Goal: Information Seeking & Learning: Check status

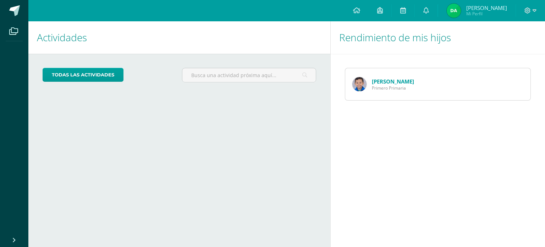
click at [382, 86] on span "Primero Primaria" at bounding box center [393, 88] width 42 height 6
click at [369, 12] on link at bounding box center [357, 10] width 24 height 21
click at [392, 11] on link at bounding box center [380, 10] width 23 height 21
click at [429, 11] on icon at bounding box center [427, 10] width 6 height 6
click at [415, 5] on link at bounding box center [403, 10] width 23 height 21
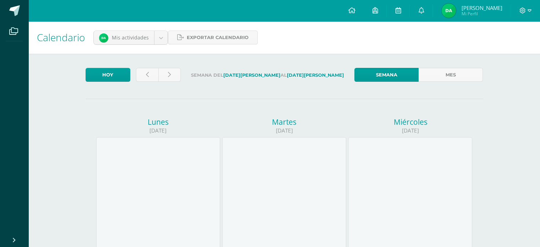
click at [14, 241] on icon at bounding box center [14, 239] width 6 height 7
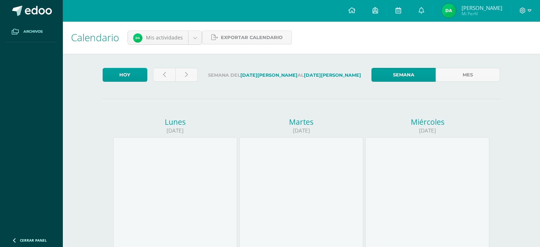
click at [33, 33] on span "Archivos" at bounding box center [32, 32] width 19 height 6
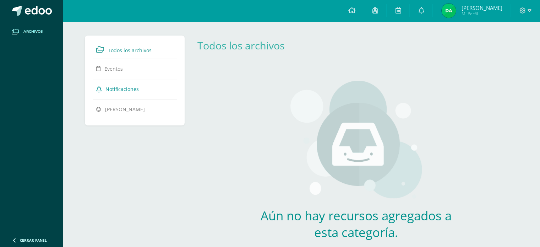
click at [123, 93] on link "Notificaciones" at bounding box center [134, 88] width 77 height 13
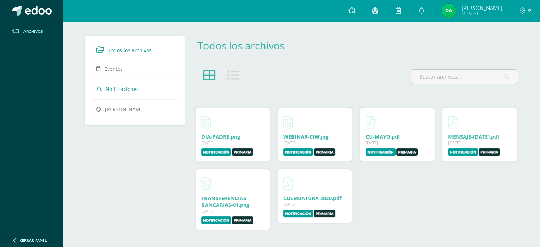
scroll to position [1, 0]
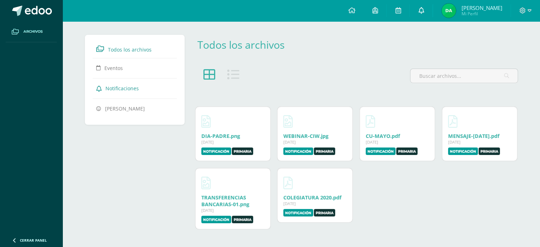
click at [433, 11] on link at bounding box center [421, 10] width 23 height 21
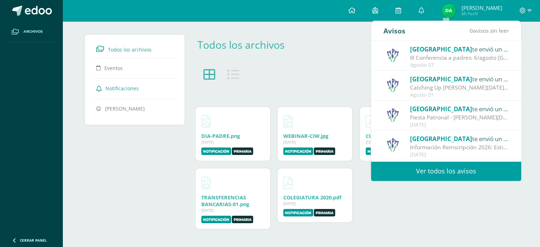
click at [460, 167] on link "Ver todos los avisos" at bounding box center [446, 171] width 150 height 20
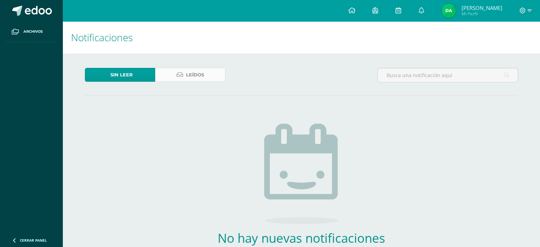
click at [202, 74] on span "Leídos" at bounding box center [195, 74] width 18 height 13
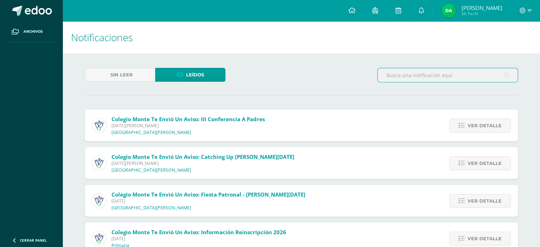
click at [414, 72] on input "text" at bounding box center [448, 75] width 140 height 14
type input "boleta"
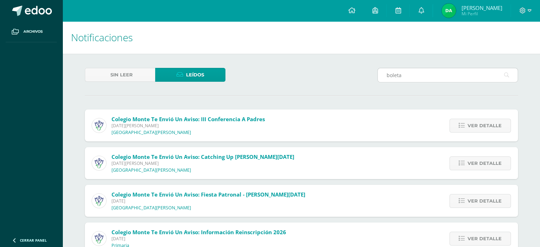
click at [508, 76] on icon at bounding box center [506, 75] width 5 height 15
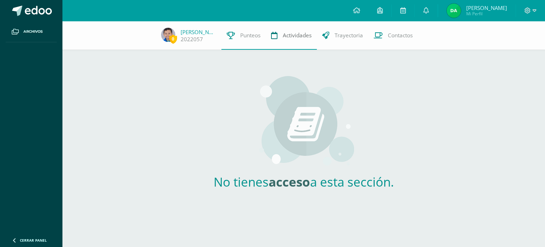
click at [289, 38] on span "Actividades" at bounding box center [297, 35] width 29 height 7
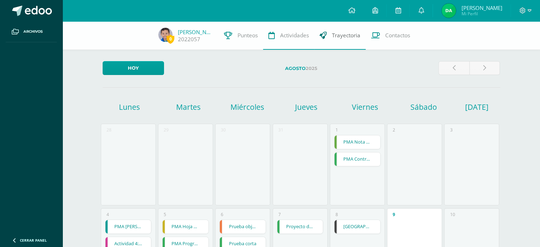
click at [332, 34] on span "Trayectoria" at bounding box center [346, 35] width 28 height 7
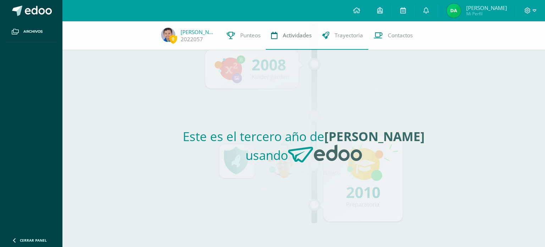
click at [283, 36] on span "Actividades" at bounding box center [297, 35] width 29 height 7
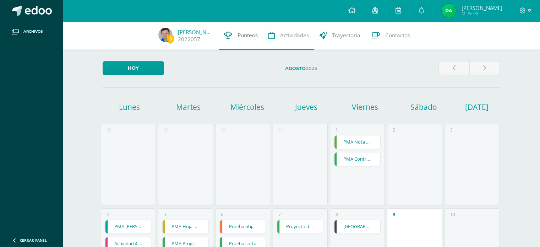
click at [247, 40] on link "Punteos" at bounding box center [241, 35] width 44 height 28
